Goal: Information Seeking & Learning: Find specific page/section

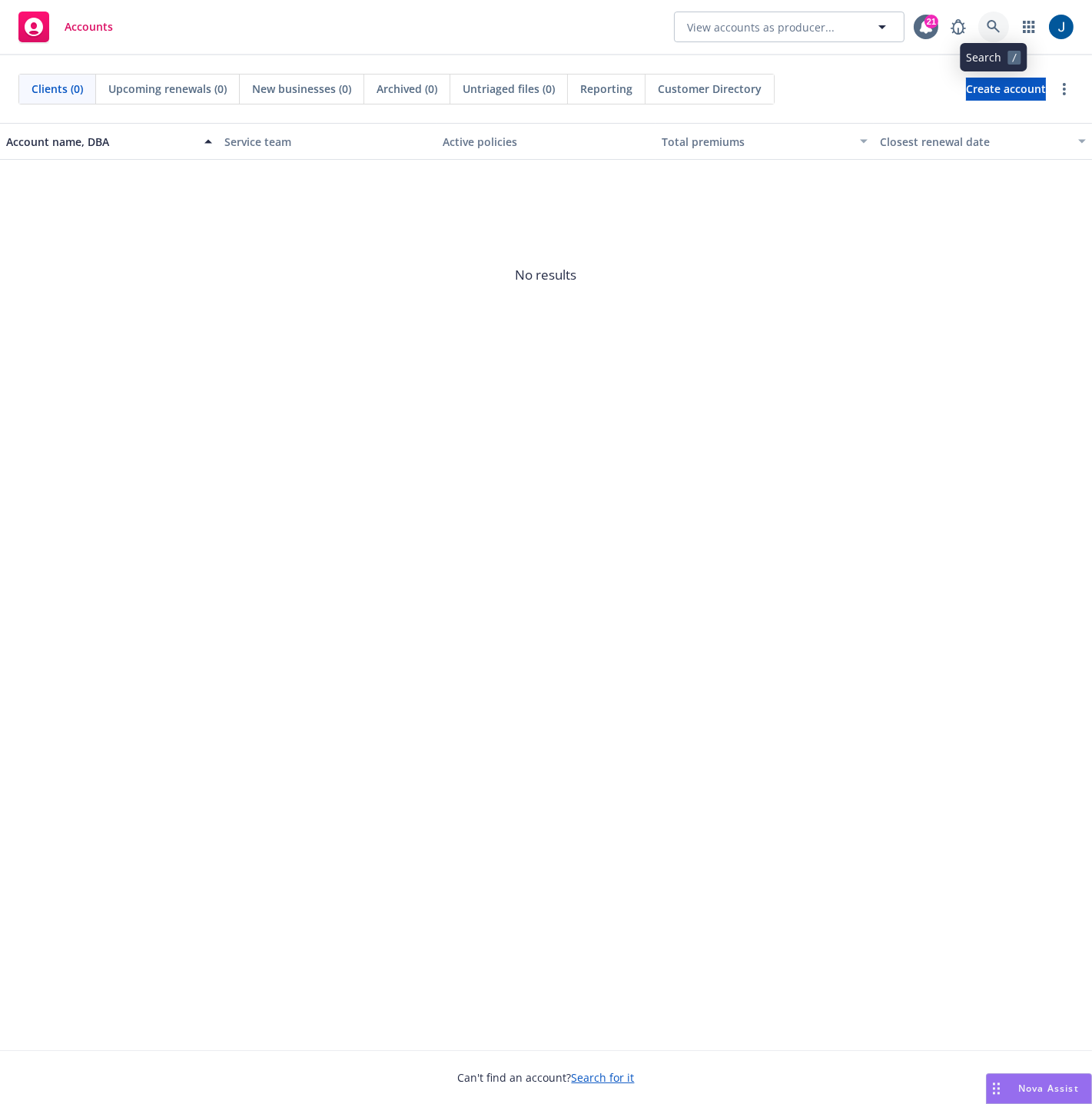
click at [1001, 30] on link at bounding box center [993, 26] width 31 height 31
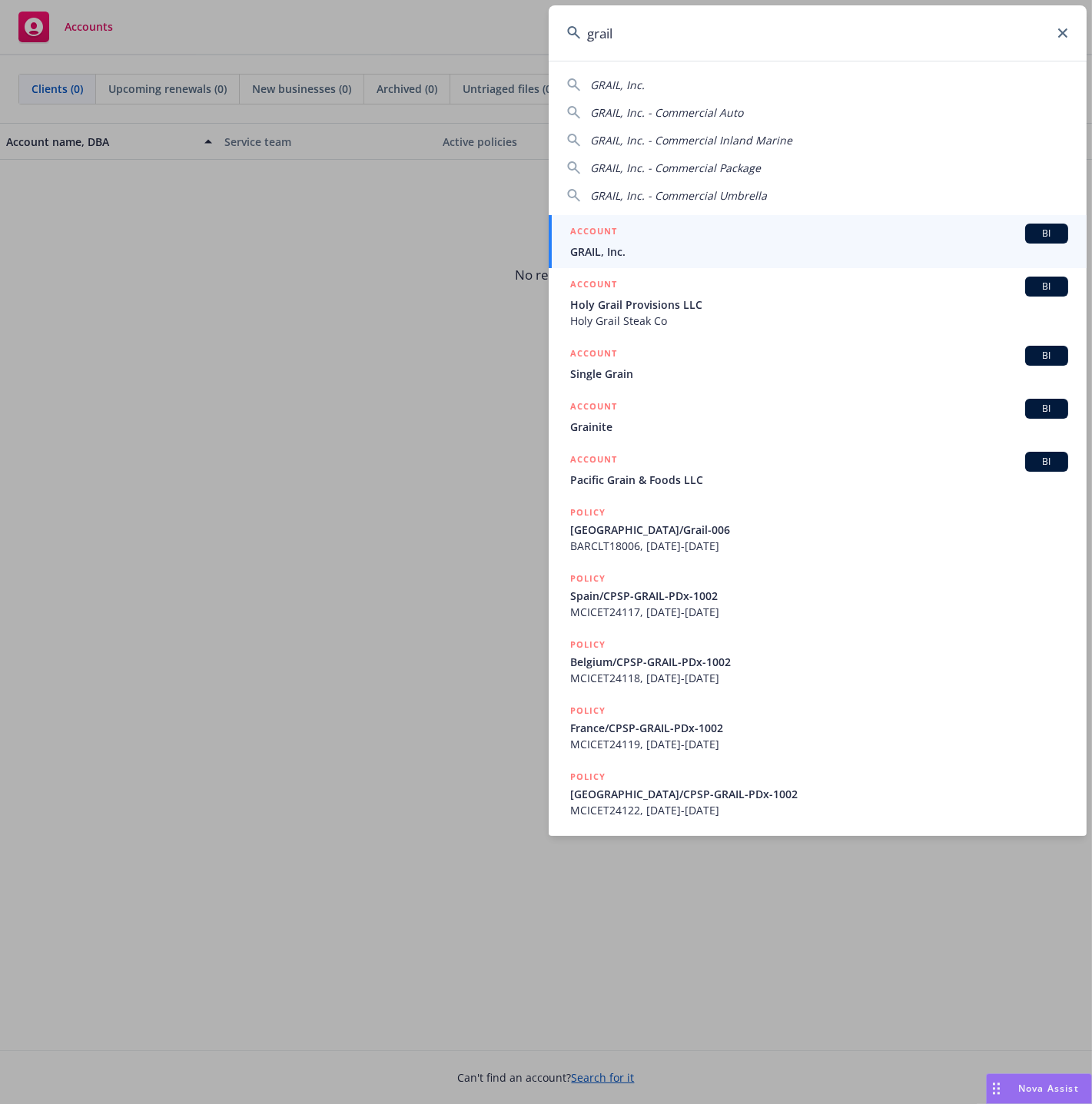
type input "grail"
click at [639, 237] on div "ACCOUNT BI" at bounding box center [820, 233] width 498 height 20
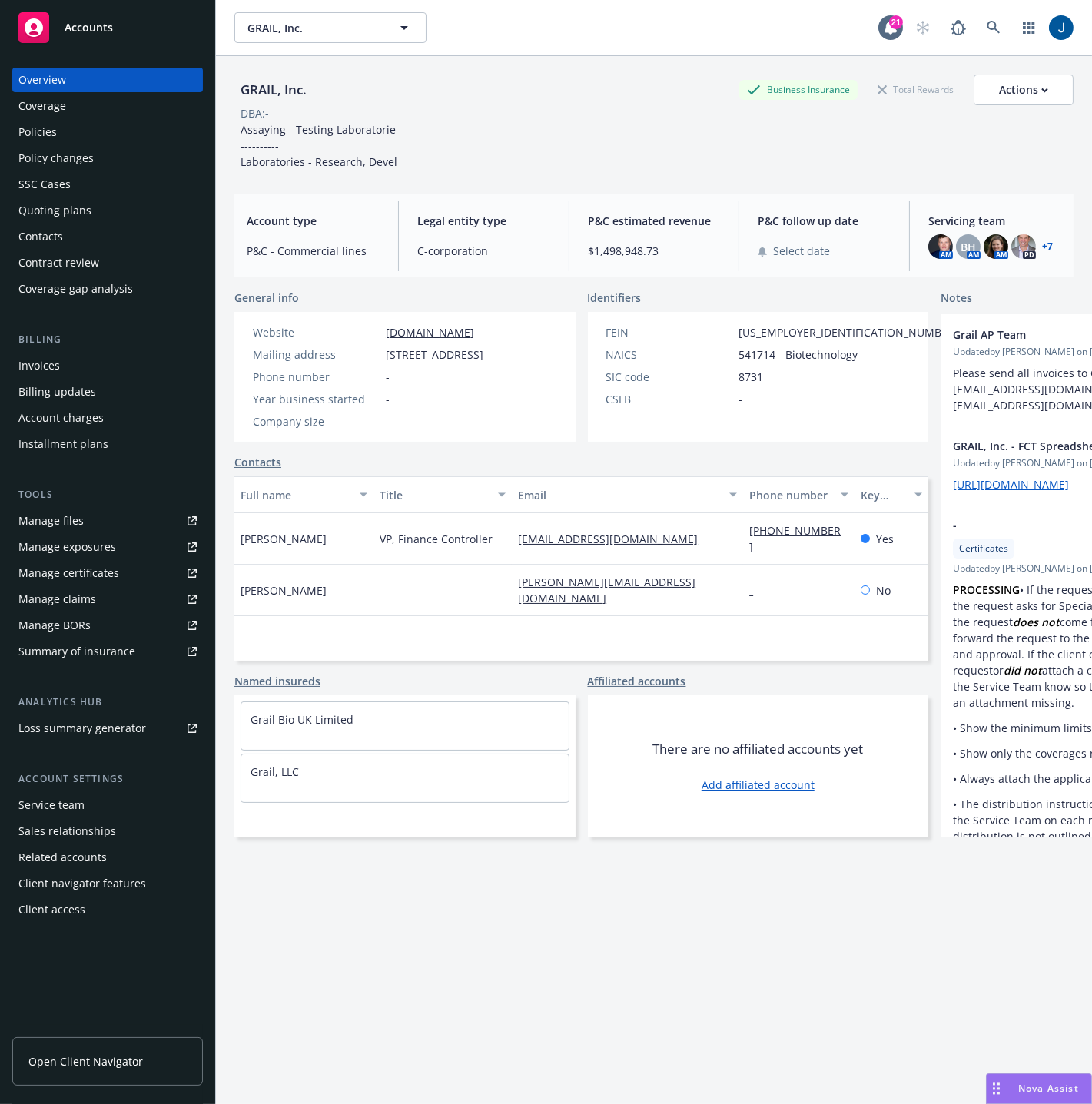
click at [94, 132] on div "Policies" at bounding box center [107, 132] width 178 height 25
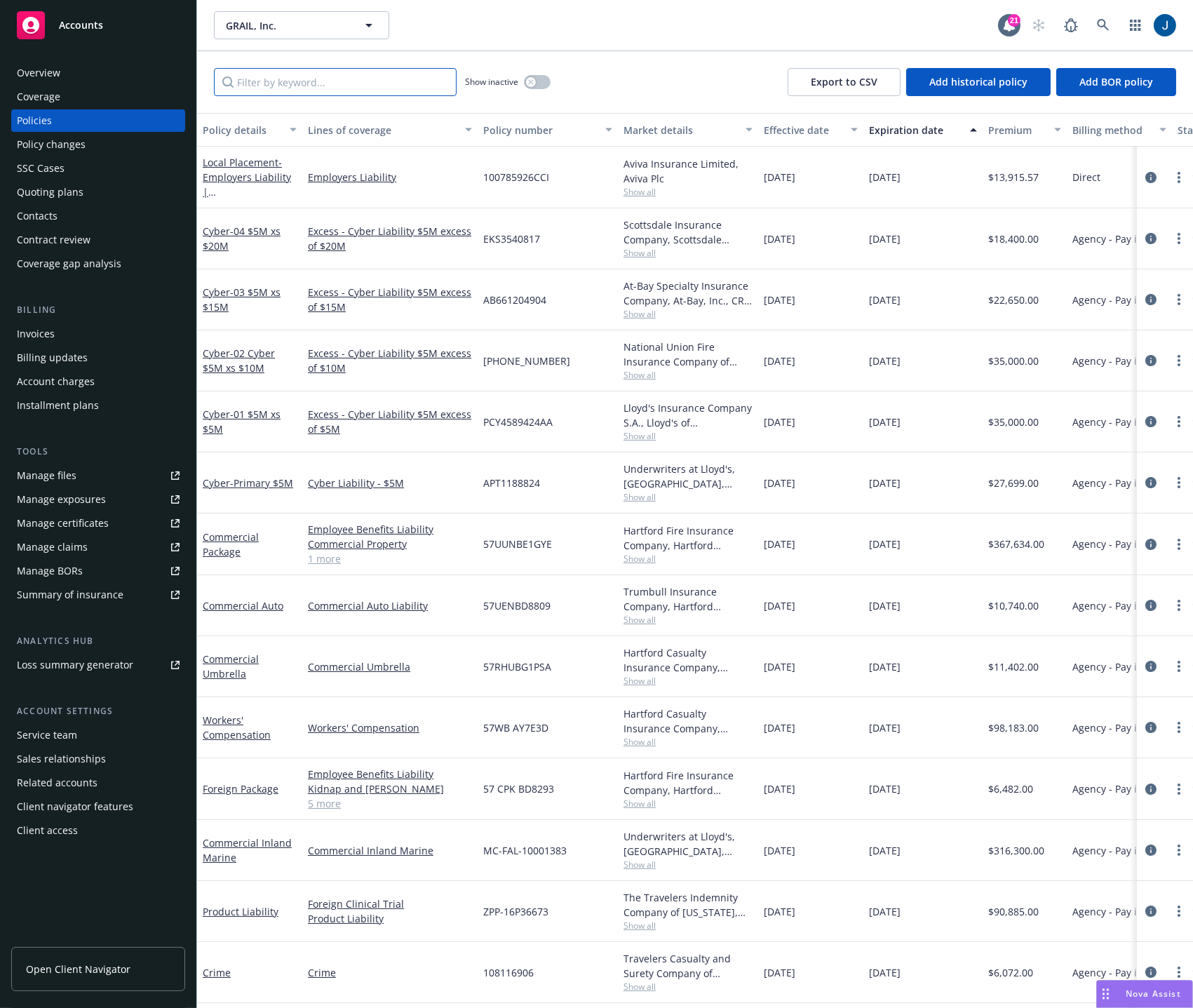
click at [392, 85] on input "Filter by keyword..." at bounding box center [335, 81] width 243 height 28
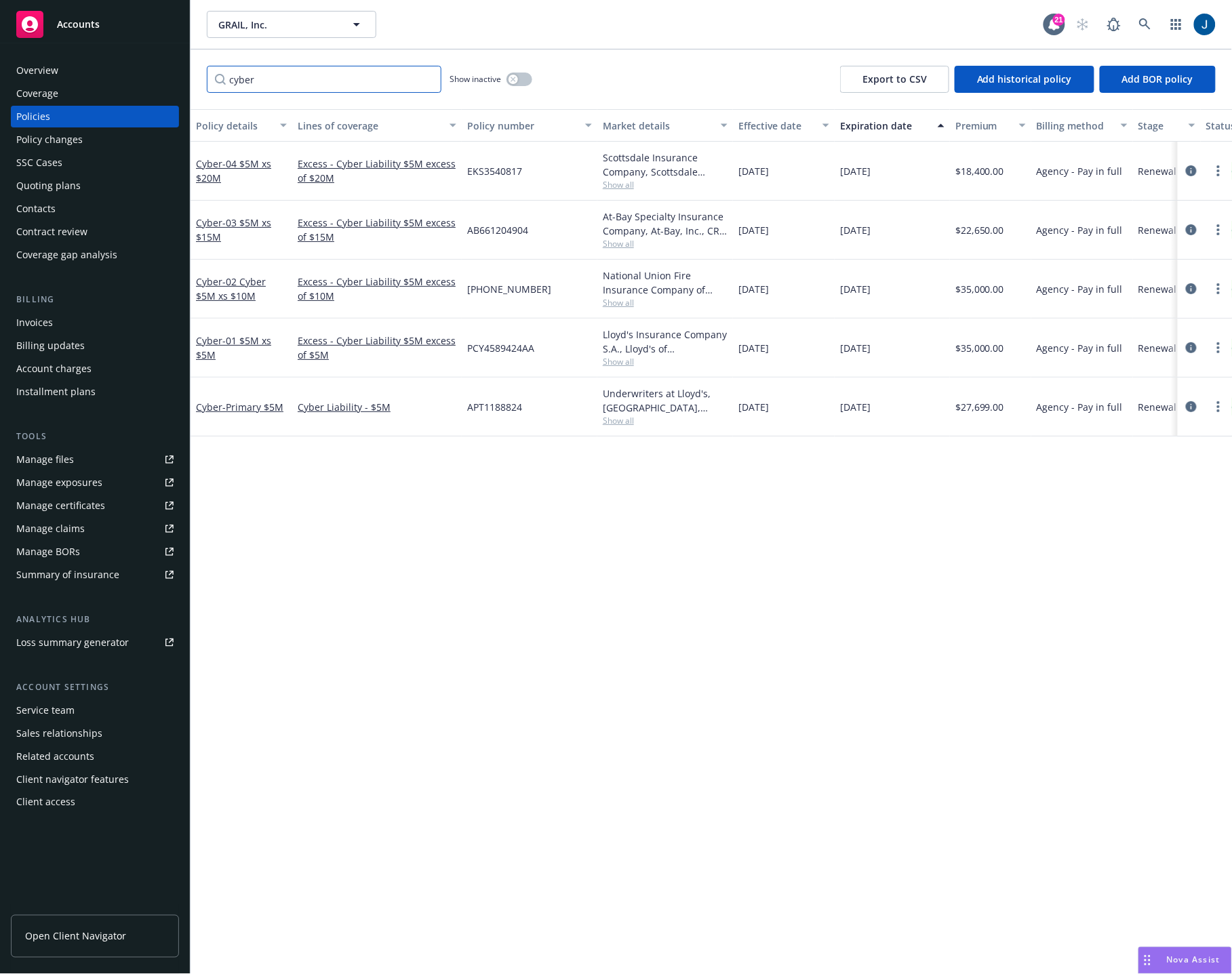
type input "cyber"
click at [752, 697] on div "Policy details Lines of coverage Policy number Market details Effective date Ex…" at bounding box center [711, 543] width 1041 height 866
